Goal: Find specific page/section: Find specific page/section

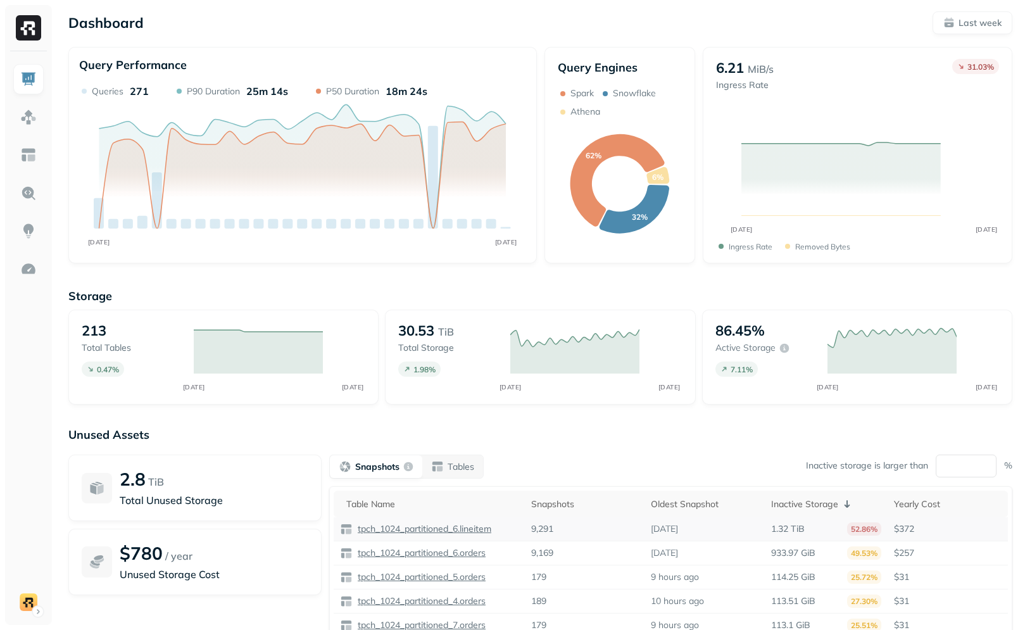
click at [480, 529] on p "tpch_1024_partitioned_6.lineitem" at bounding box center [423, 529] width 136 height 12
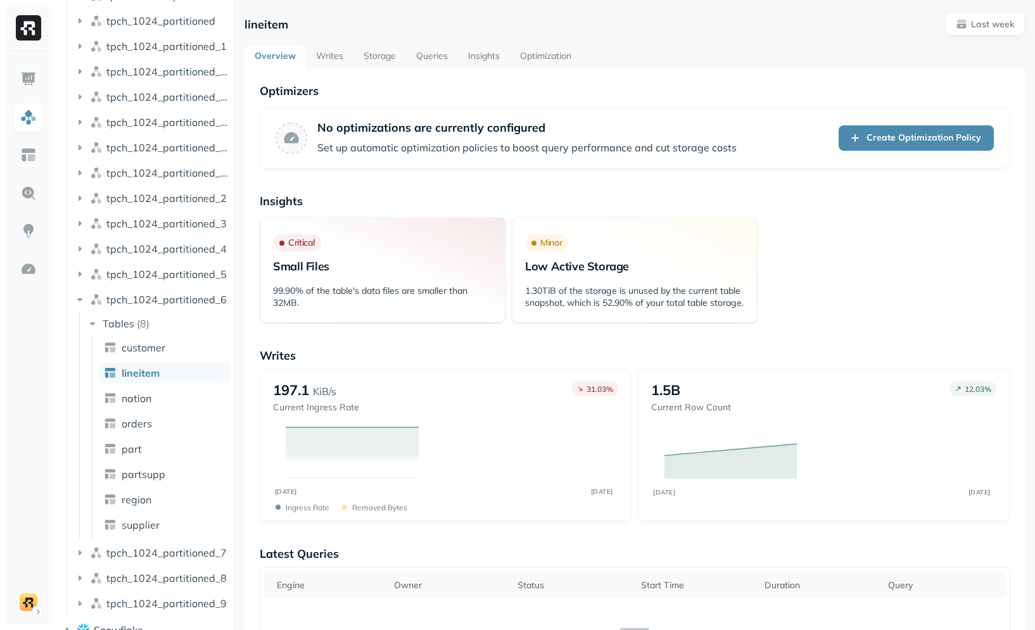
scroll to position [310, 0]
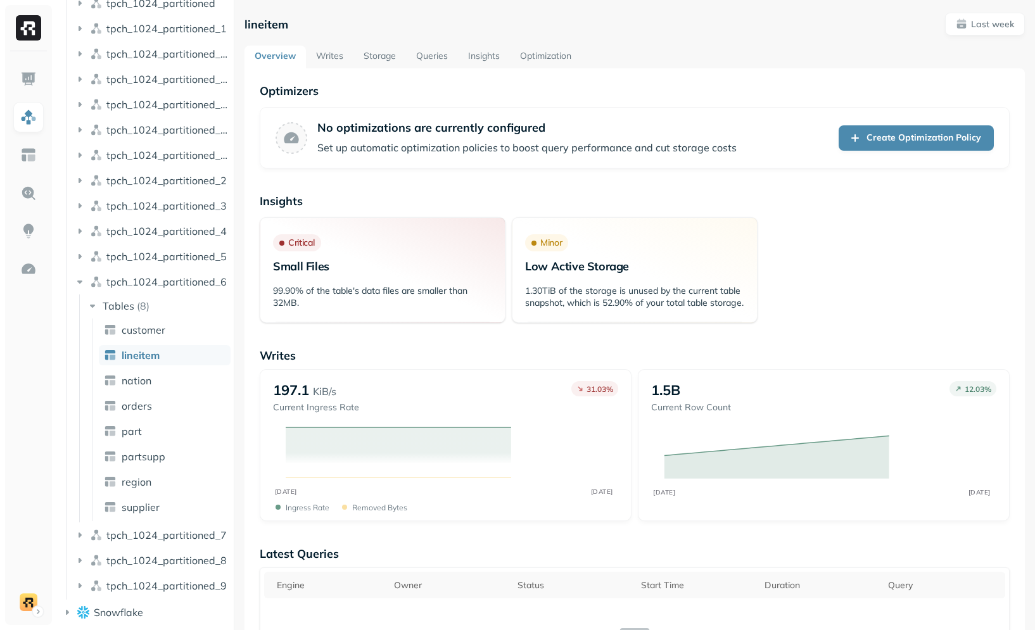
click at [386, 53] on link "Storage" at bounding box center [379, 57] width 53 height 23
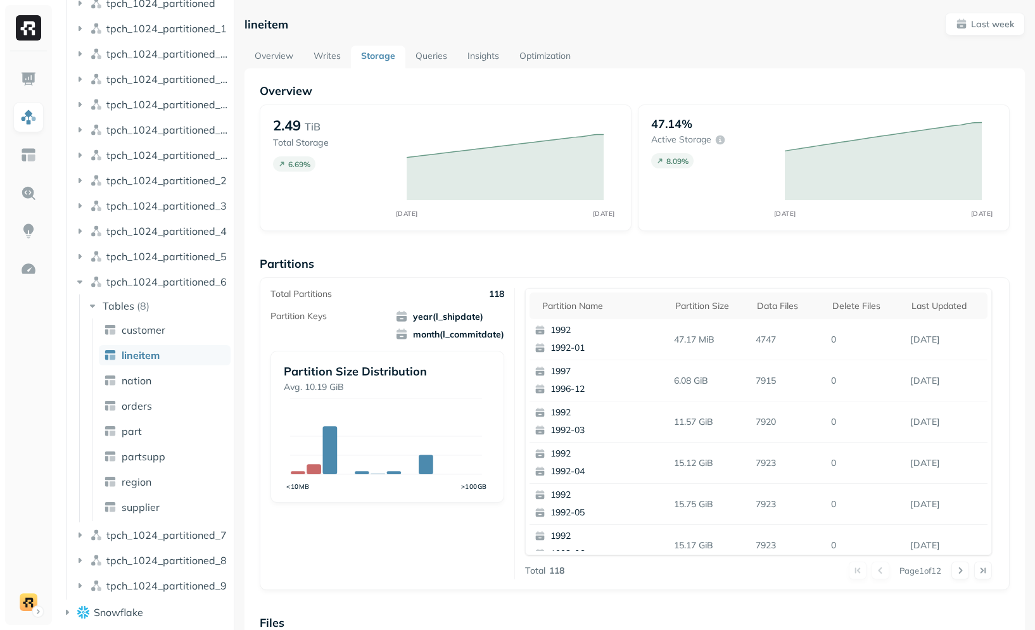
scroll to position [338, 0]
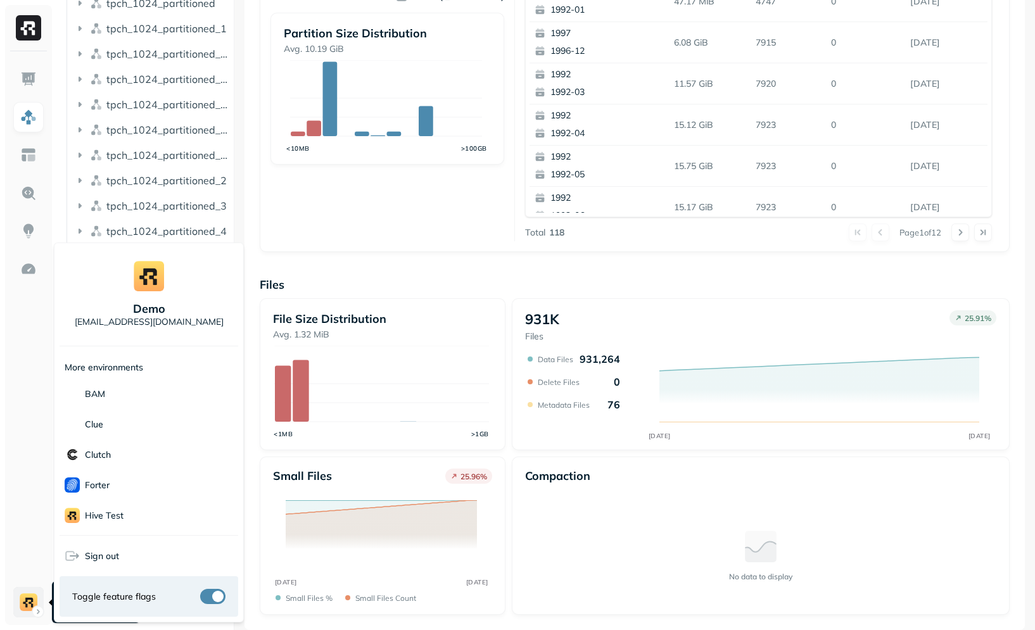
click at [16, 605] on html "Assets AWS Glue [PERSON_NAME] gadon_tpch_1024_filesizes_test iceberg_demo_db [P…" at bounding box center [517, 315] width 1035 height 630
click at [220, 597] on button "button" at bounding box center [212, 596] width 25 height 15
click at [419, 268] on html "Assets AWS Glue [PERSON_NAME] gadon_tpch_1024_filesizes_test iceberg_demo_db [P…" at bounding box center [517, 315] width 1035 height 630
click at [22, 593] on html "Assets AWS Glue [PERSON_NAME] gadon_tpch_1024_filesizes_test iceberg_demo_db [P…" at bounding box center [517, 315] width 1035 height 630
click at [107, 553] on span "Sign out" at bounding box center [102, 556] width 34 height 12
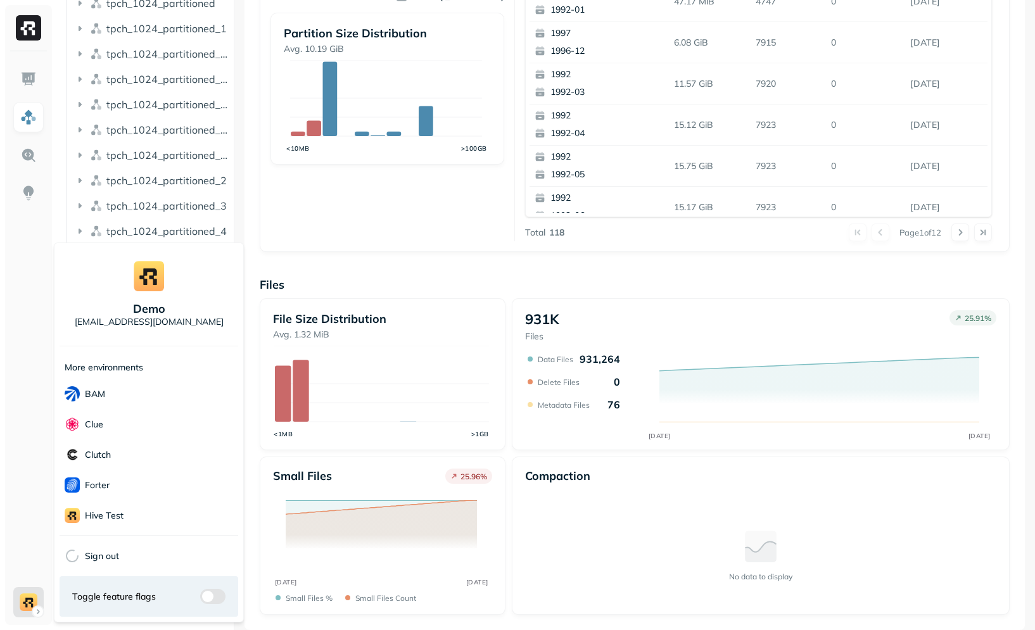
scroll to position [244, 0]
